Goal: Task Accomplishment & Management: Use online tool/utility

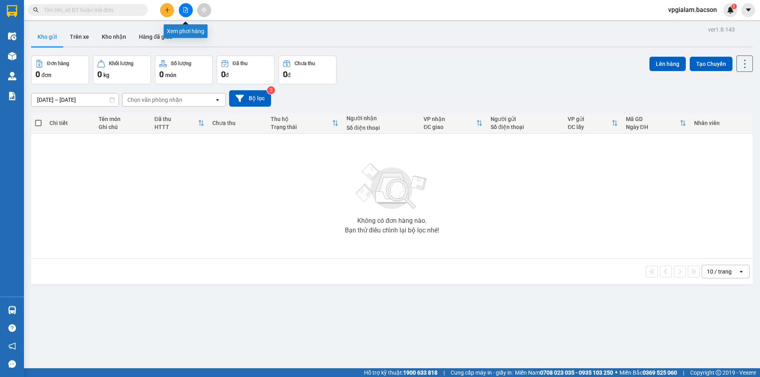
click at [188, 14] on button at bounding box center [186, 10] width 14 height 14
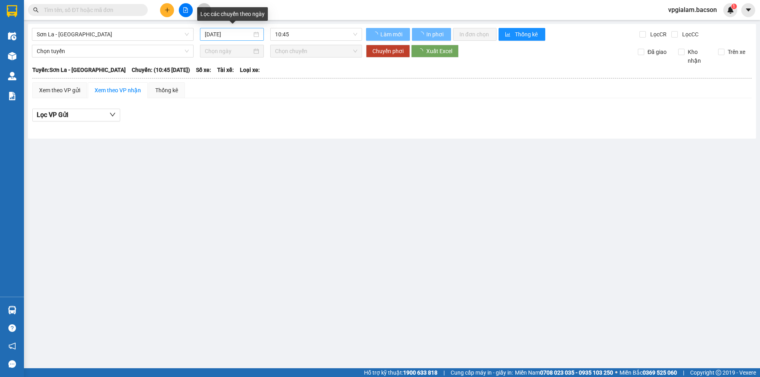
click at [255, 34] on div "[DATE]" at bounding box center [232, 34] width 54 height 9
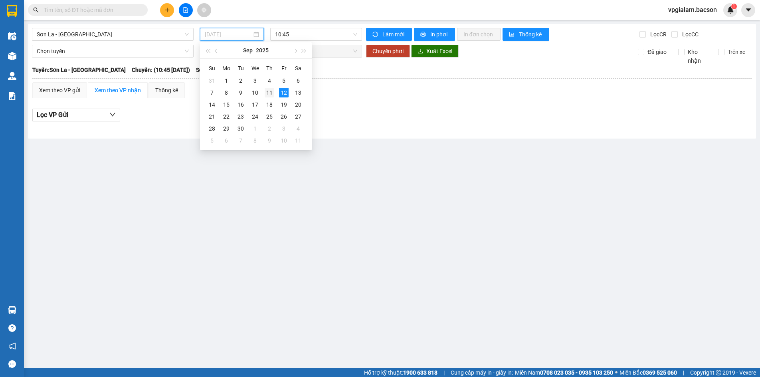
click at [269, 92] on div "11" at bounding box center [270, 93] width 10 height 10
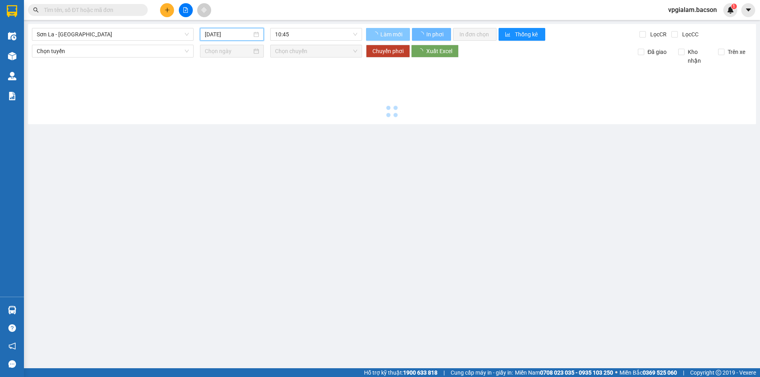
type input "[DATE]"
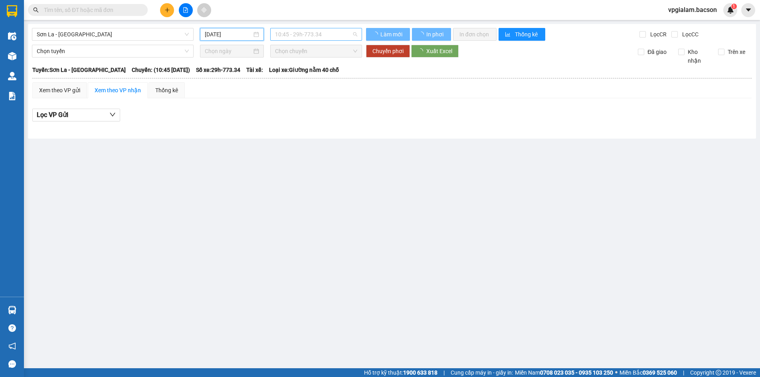
click at [352, 34] on span "10:45 - 29h-773.34" at bounding box center [316, 34] width 82 height 12
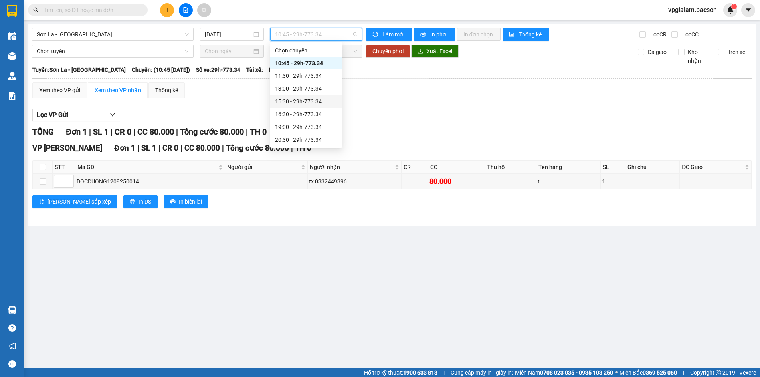
click at [305, 100] on div "15:30 - 29h-773.34" at bounding box center [306, 101] width 62 height 9
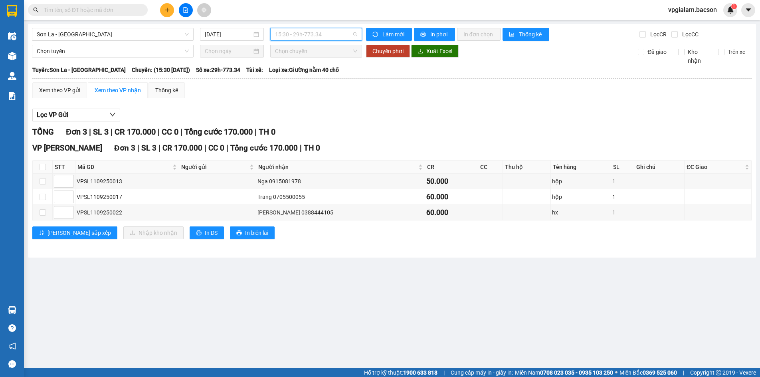
click at [324, 39] on span "15:30 - 29h-773.34" at bounding box center [316, 34] width 82 height 12
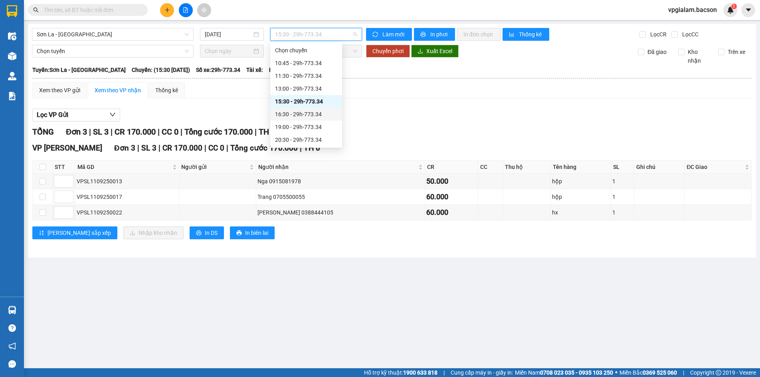
scroll to position [38, 0]
click at [309, 110] on div "21:30 - 29h-773.34" at bounding box center [306, 114] width 62 height 9
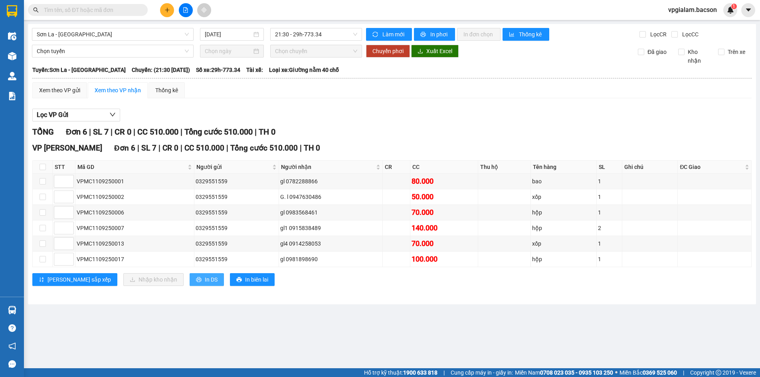
click at [205, 283] on span "In DS" at bounding box center [211, 279] width 13 height 9
click at [298, 32] on span "21:30 - 29h-773.34" at bounding box center [316, 34] width 82 height 12
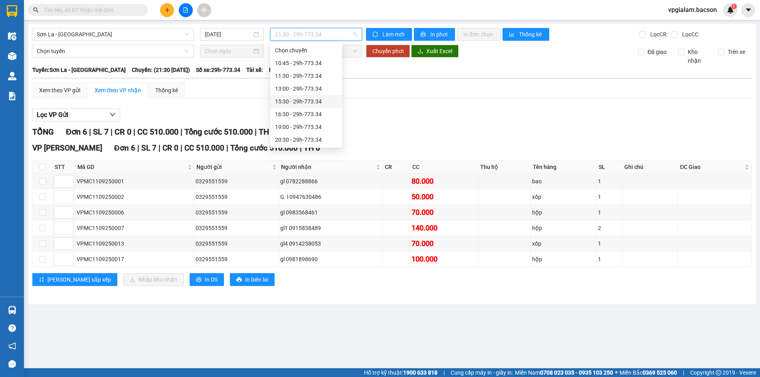
click at [290, 103] on div "15:30 - 29h-773.34" at bounding box center [306, 101] width 62 height 9
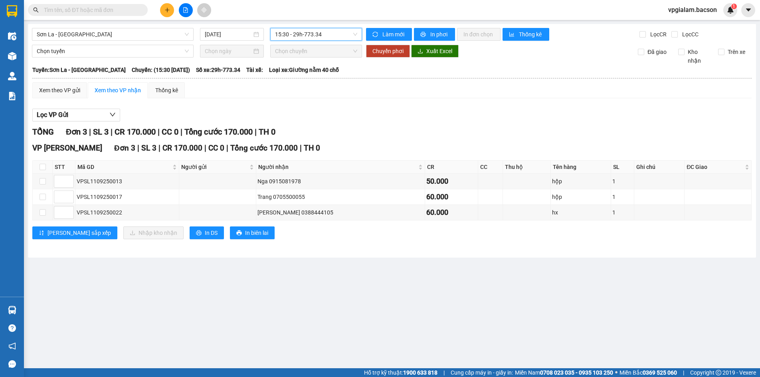
click at [283, 38] on span "15:30 - 29h-773.34" at bounding box center [316, 34] width 82 height 12
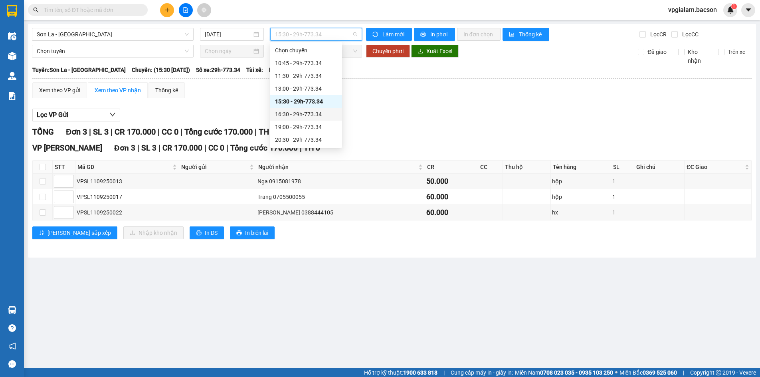
scroll to position [38, 0]
click at [303, 118] on div "21:30 - 29h-773.34" at bounding box center [306, 114] width 62 height 9
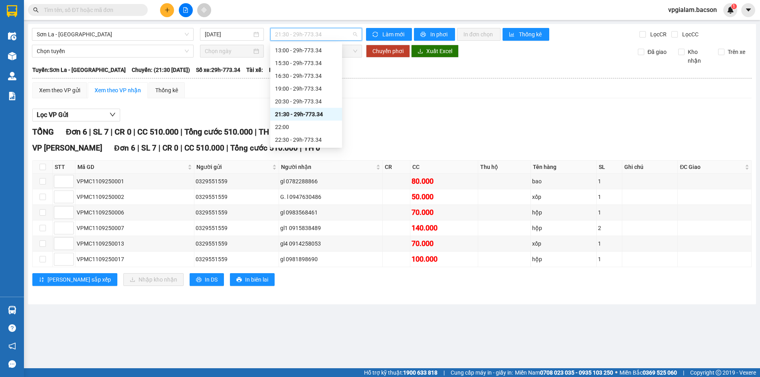
click at [315, 35] on span "21:30 - 29h-773.34" at bounding box center [316, 34] width 82 height 12
click at [296, 100] on div "15:30 - 29h-773.34" at bounding box center [306, 101] width 62 height 9
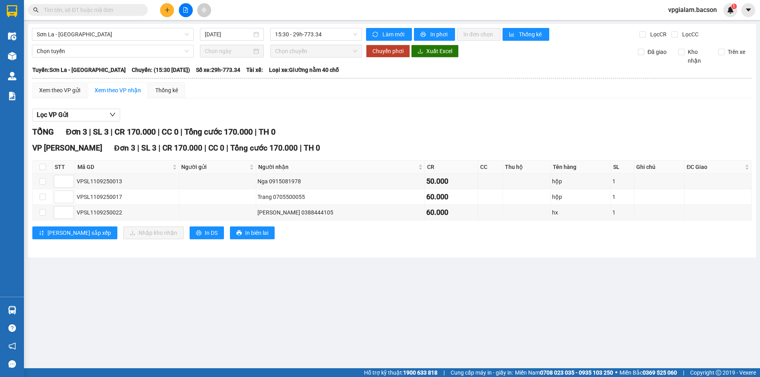
click at [136, 137] on div "[PERSON_NAME] 3 | SL 3 | CR 170.000 | CC 0 | [PERSON_NAME] 170.000 | TH 0" at bounding box center [391, 132] width 719 height 12
click at [216, 115] on div "Lọc VP Gửi" at bounding box center [391, 115] width 719 height 13
click at [47, 89] on div "Xem theo VP gửi" at bounding box center [59, 90] width 41 height 9
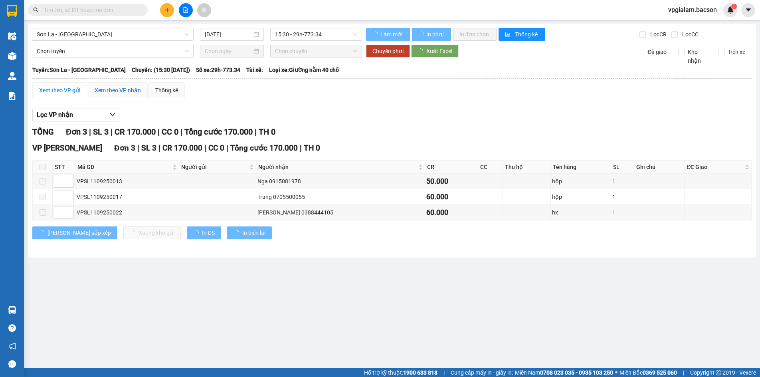
click at [120, 93] on div "Xem theo VP nhận" at bounding box center [118, 90] width 46 height 9
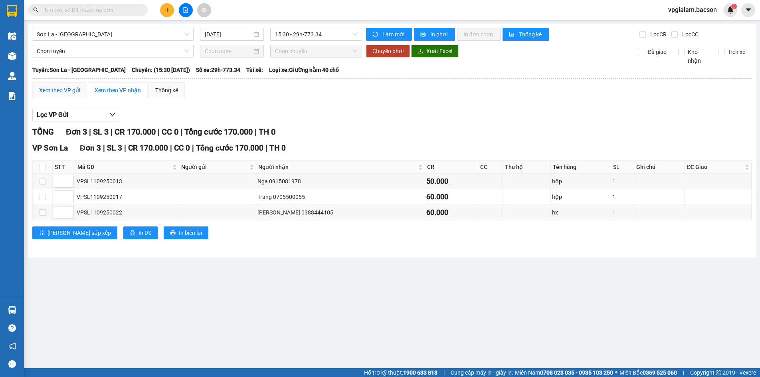
click at [66, 89] on div "Xem theo VP gửi" at bounding box center [59, 90] width 41 height 9
click at [119, 93] on div "Xem theo VP nhận" at bounding box center [118, 90] width 46 height 9
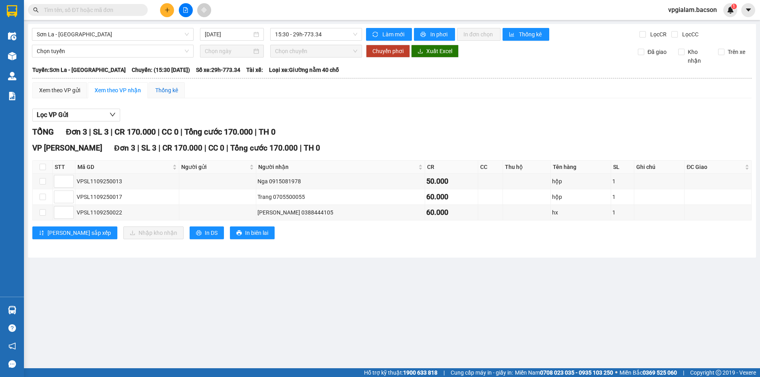
click at [162, 91] on div "Thống kê" at bounding box center [166, 90] width 23 height 9
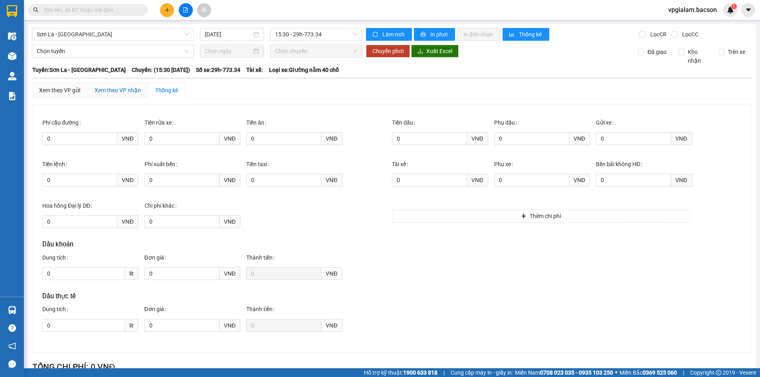
click at [115, 94] on div "Xem theo VP nhận" at bounding box center [118, 90] width 46 height 9
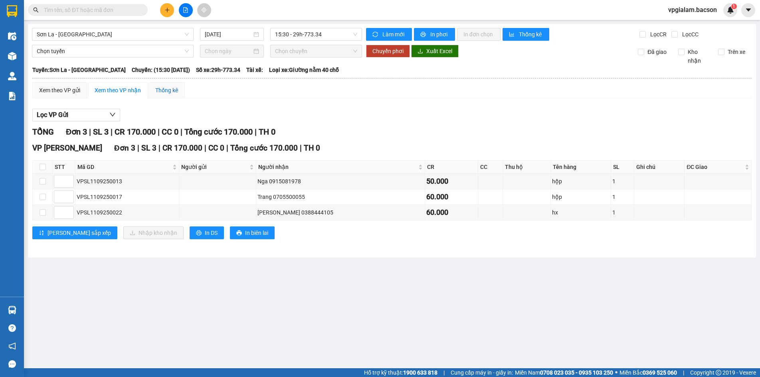
click at [173, 89] on div "Thống kê" at bounding box center [166, 90] width 23 height 9
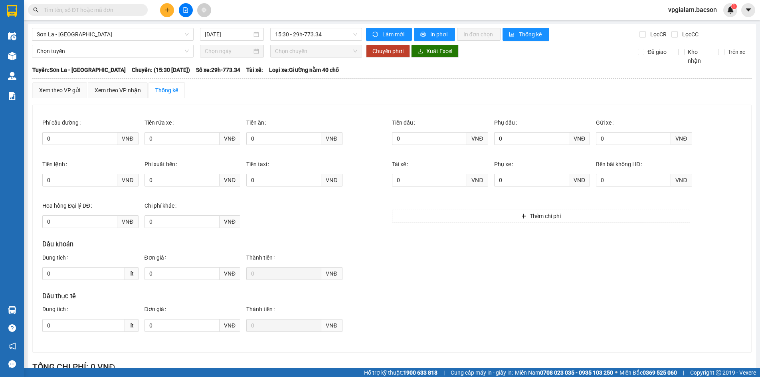
click at [129, 99] on div "Xem theo VP gửi Xem theo [PERSON_NAME] Thống kê Lọc [PERSON_NAME] Lọc VP Gửi P…" at bounding box center [391, 239] width 719 height 314
click at [128, 96] on div "Xem theo VP nhận" at bounding box center [118, 90] width 60 height 16
